Goal: Task Accomplishment & Management: Use online tool/utility

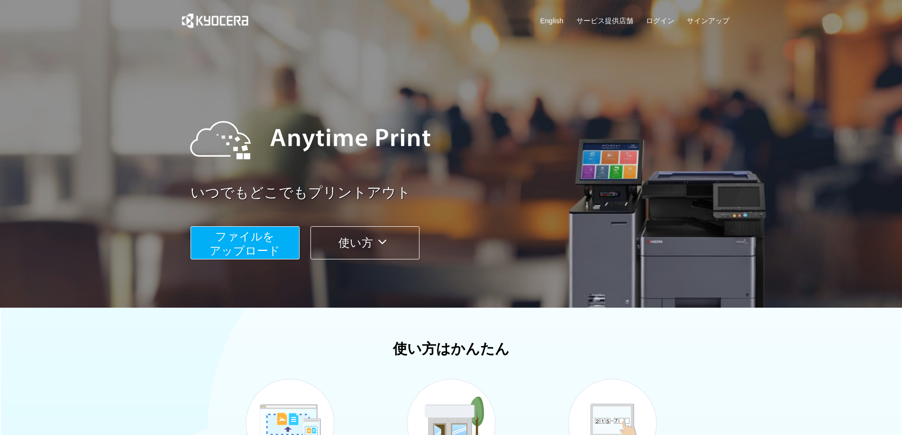
click at [263, 250] on span "ファイルを ​​アップロード" at bounding box center [244, 243] width 71 height 27
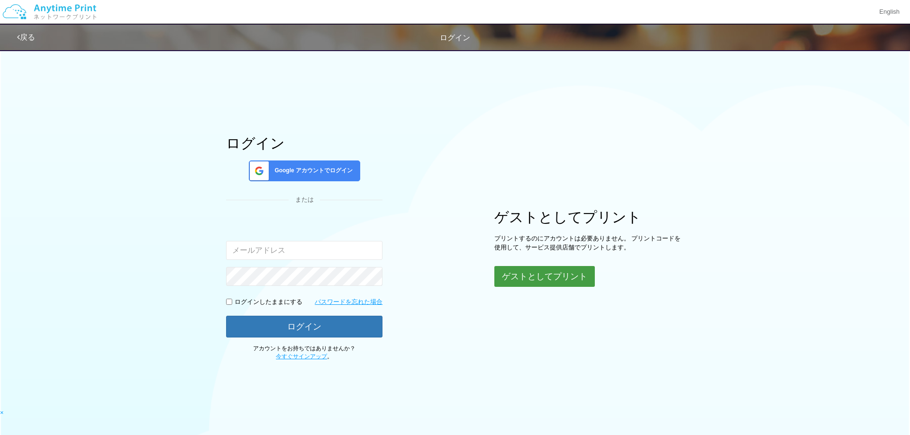
click at [534, 282] on button "ゲストとしてプリント" at bounding box center [544, 276] width 100 height 21
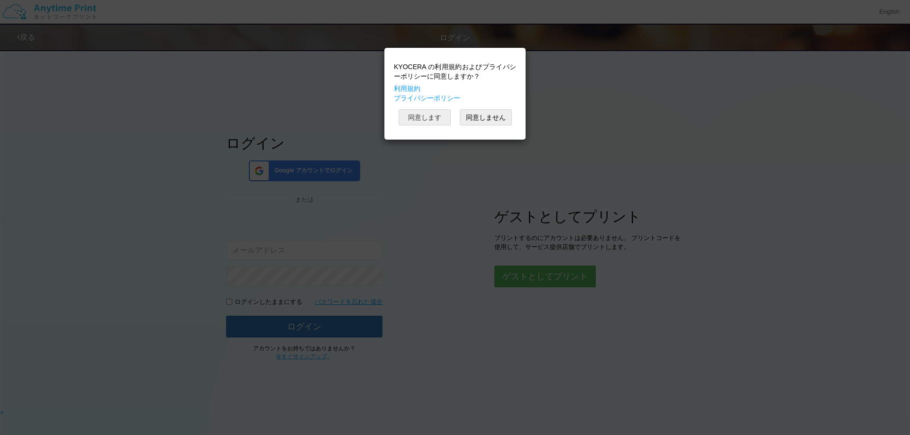
drag, startPoint x: 407, startPoint y: 120, endPoint x: 394, endPoint y: 127, distance: 14.2
click at [406, 121] on button "同意します" at bounding box center [425, 117] width 52 height 16
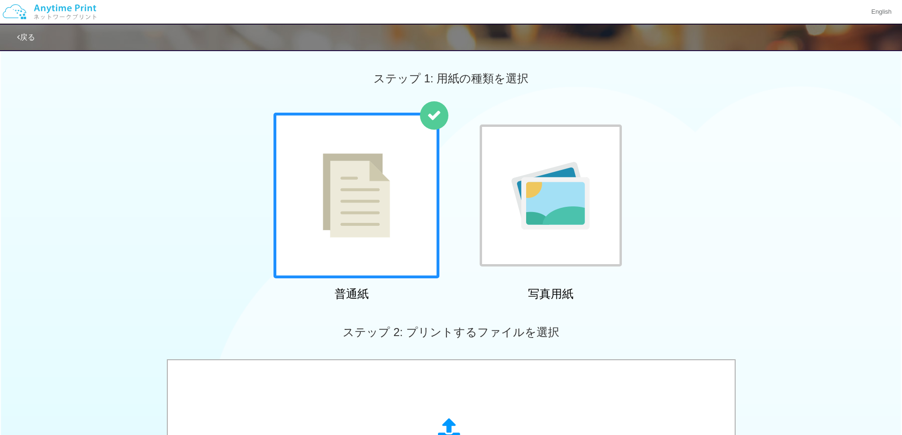
click at [365, 200] on img at bounding box center [356, 196] width 67 height 84
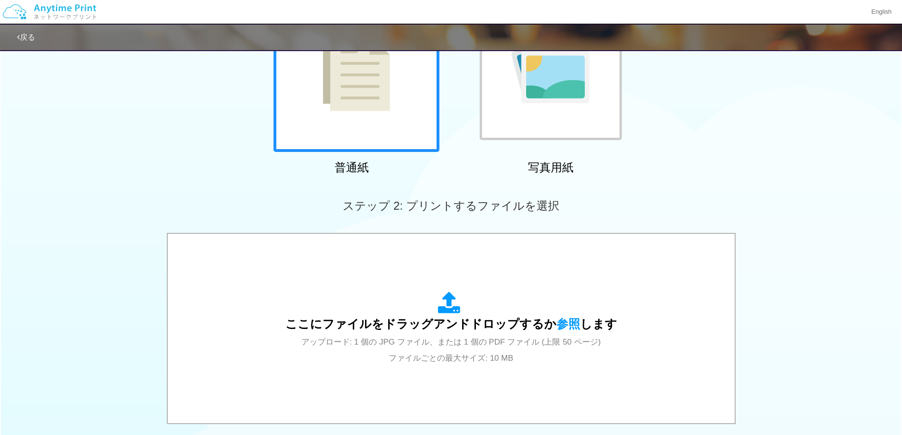
scroll to position [190, 0]
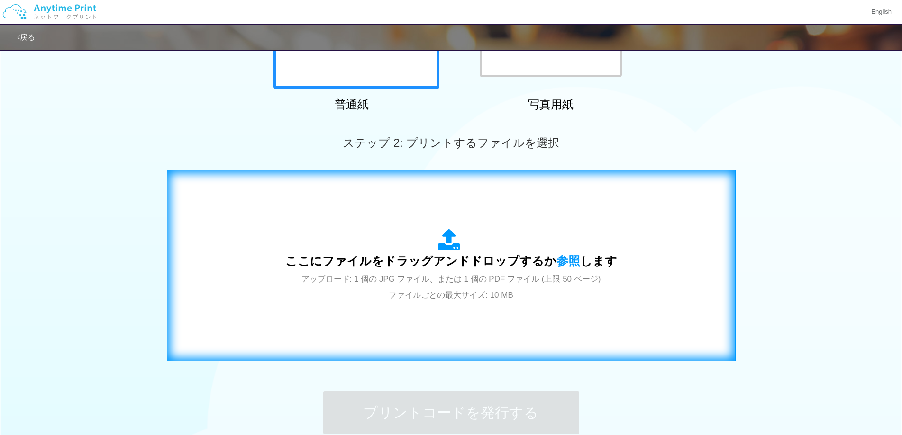
click at [383, 232] on div "ここにファイルをドラッグアンドドロップするか 参照 します アップロード: 1 個の JPG ファイル、または 1 個の PDF ファイル (上限 50 ペー…" at bounding box center [451, 266] width 332 height 74
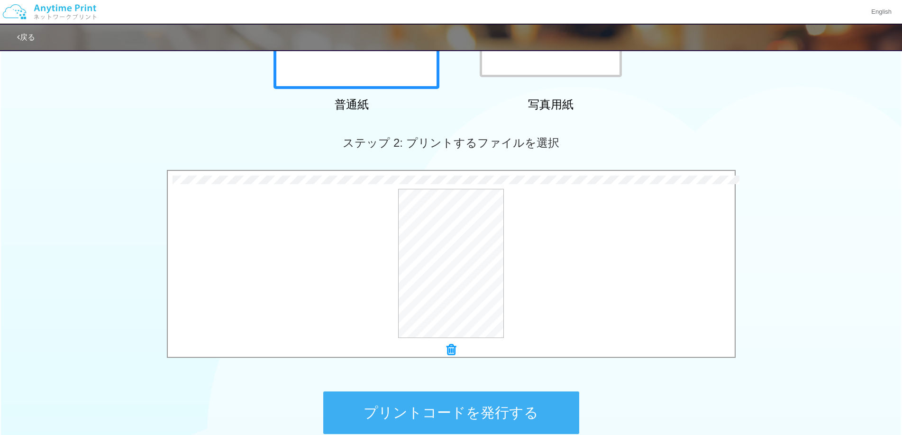
scroll to position [285, 0]
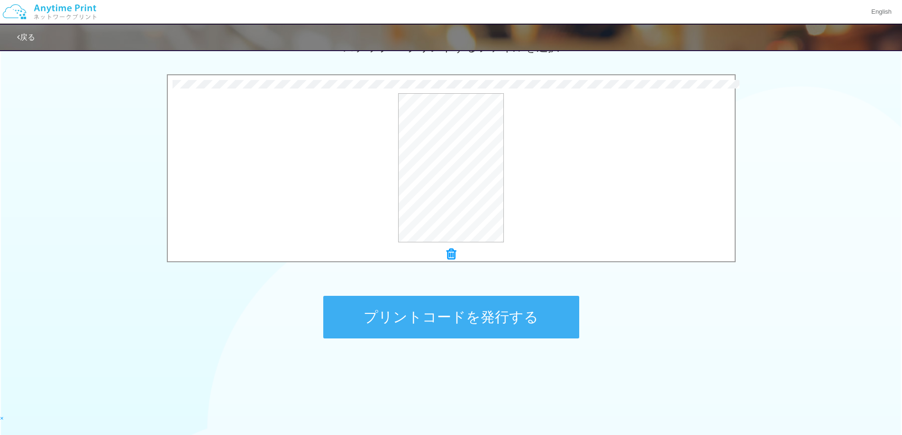
click at [435, 317] on button "プリントコードを発行する" at bounding box center [451, 317] width 256 height 43
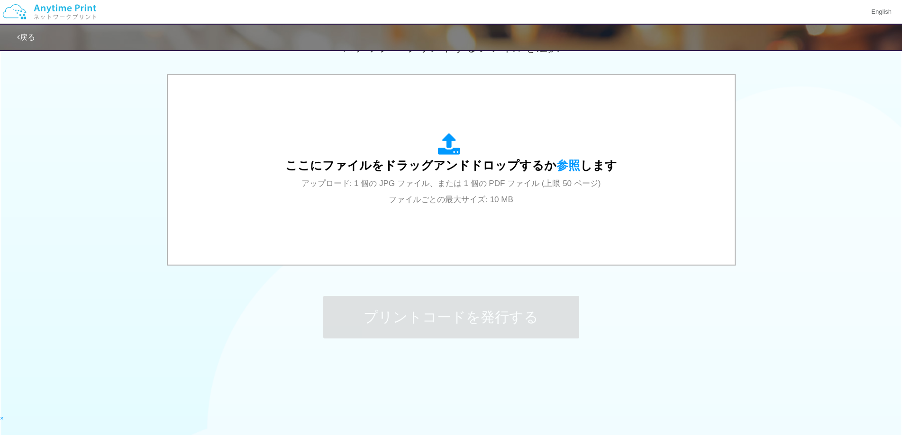
scroll to position [0, 0]
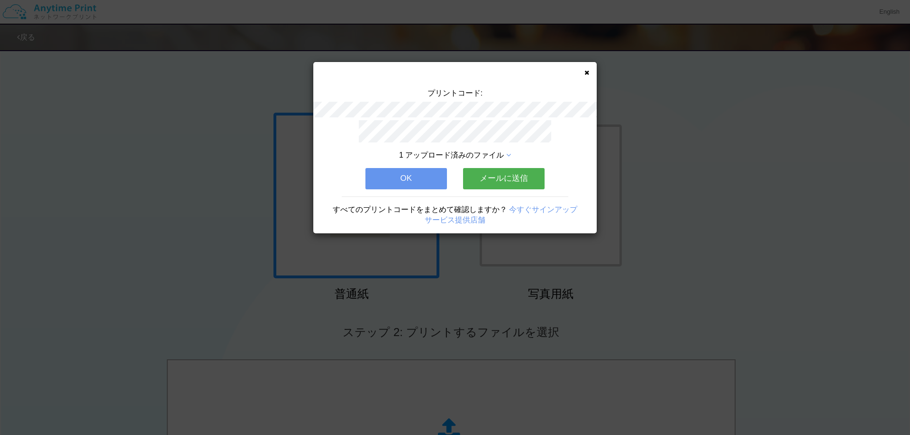
click at [411, 173] on button "OK" at bounding box center [406, 178] width 82 height 21
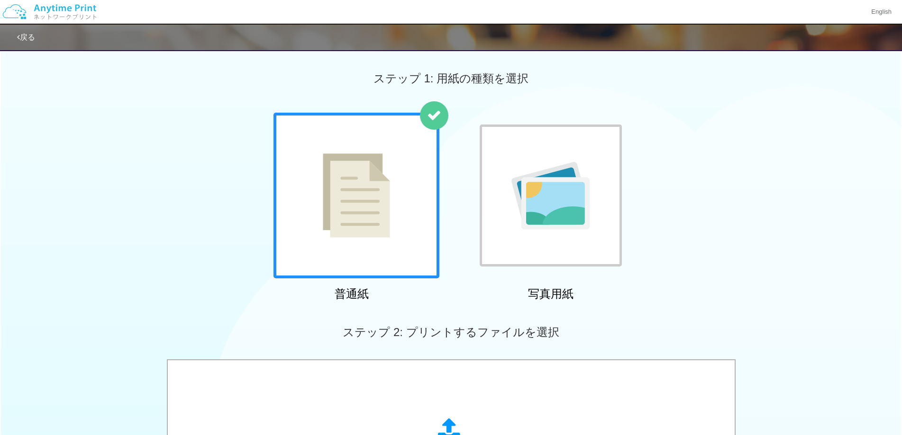
click at [26, 40] on link "戻る" at bounding box center [26, 37] width 18 height 8
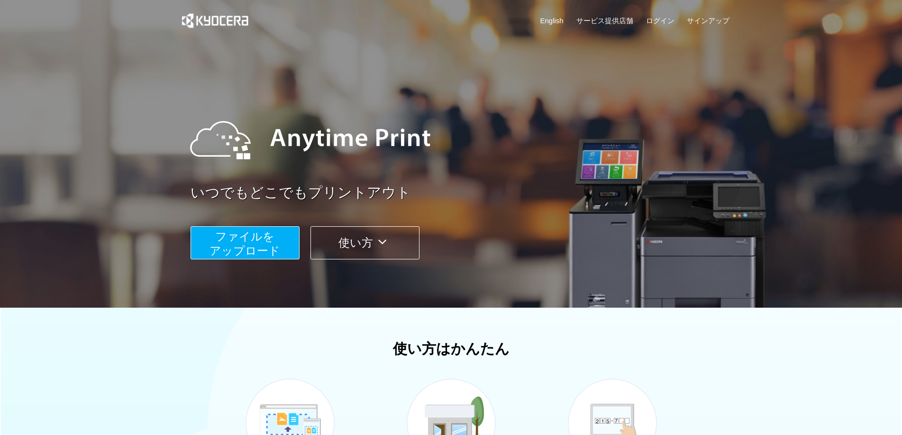
scroll to position [238, 0]
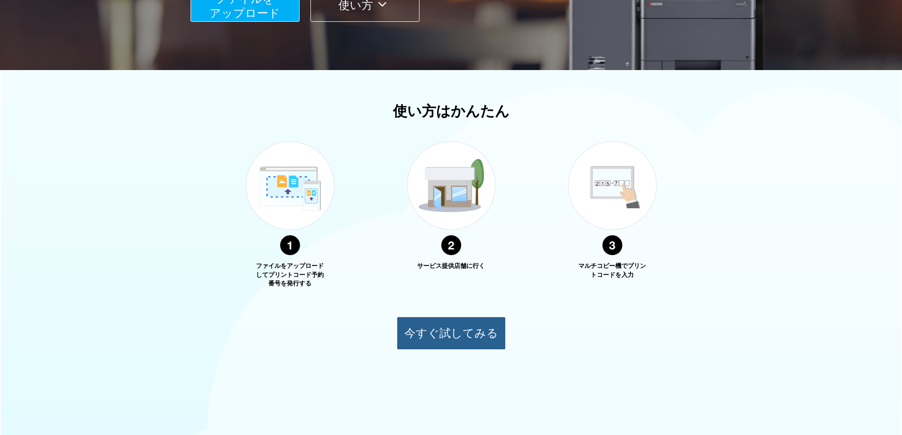
click at [468, 334] on button "今すぐ試してみる" at bounding box center [451, 333] width 109 height 33
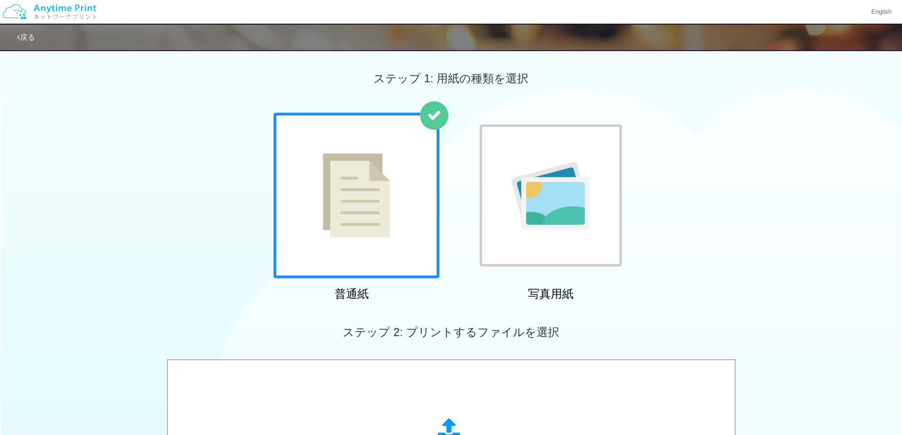
click at [35, 37] on link "戻る" at bounding box center [26, 37] width 18 height 8
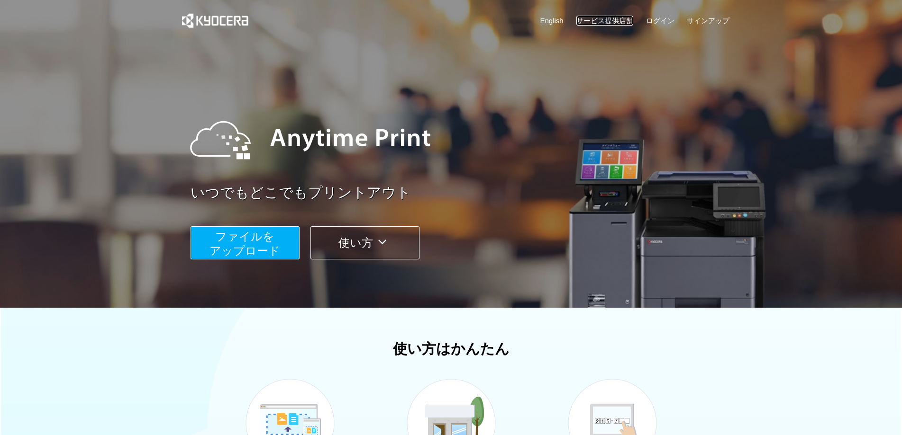
click at [625, 19] on link "サービス提供店舗" at bounding box center [604, 21] width 57 height 10
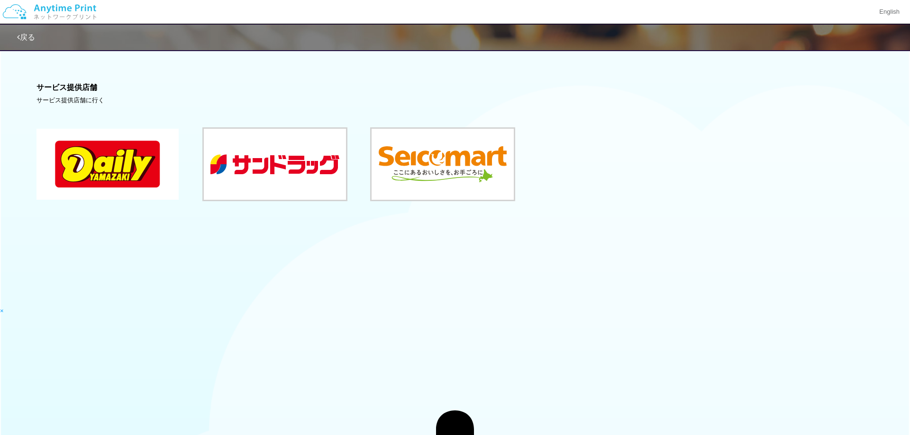
click at [102, 170] on button at bounding box center [107, 164] width 142 height 71
